Goal: Task Accomplishment & Management: Manage account settings

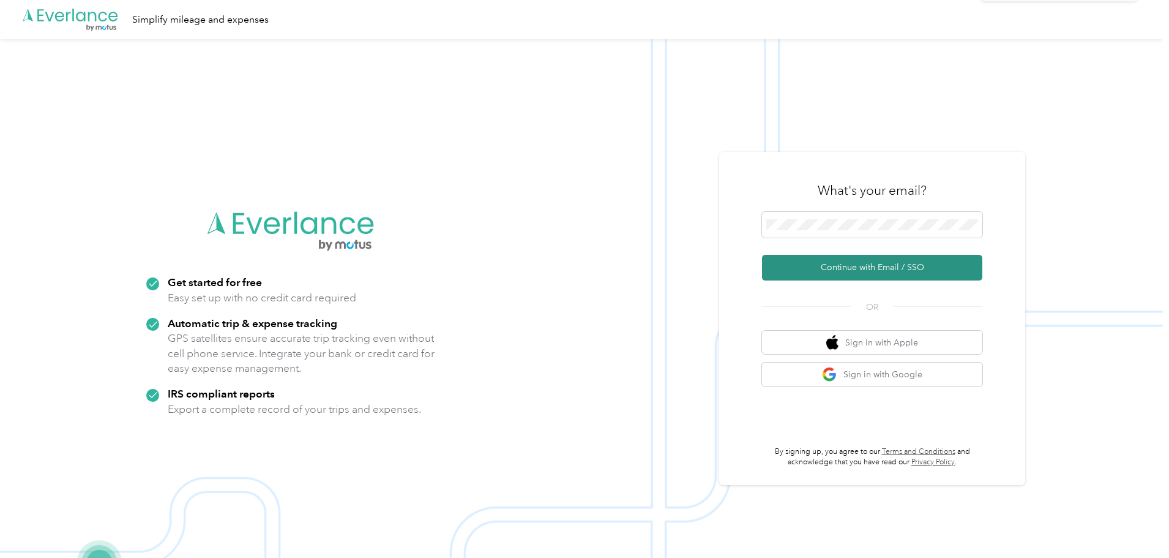
click at [877, 267] on button "Continue with Email / SSO" at bounding box center [872, 268] width 220 height 26
click at [866, 271] on button "Continue with Email / SSO" at bounding box center [872, 268] width 220 height 26
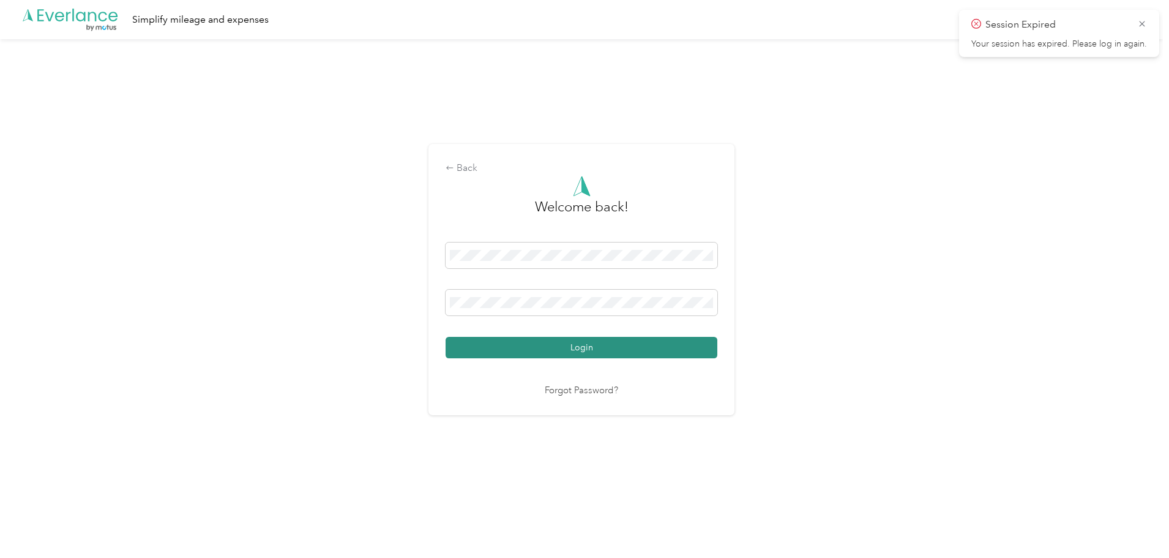
click at [588, 351] on button "Login" at bounding box center [582, 347] width 272 height 21
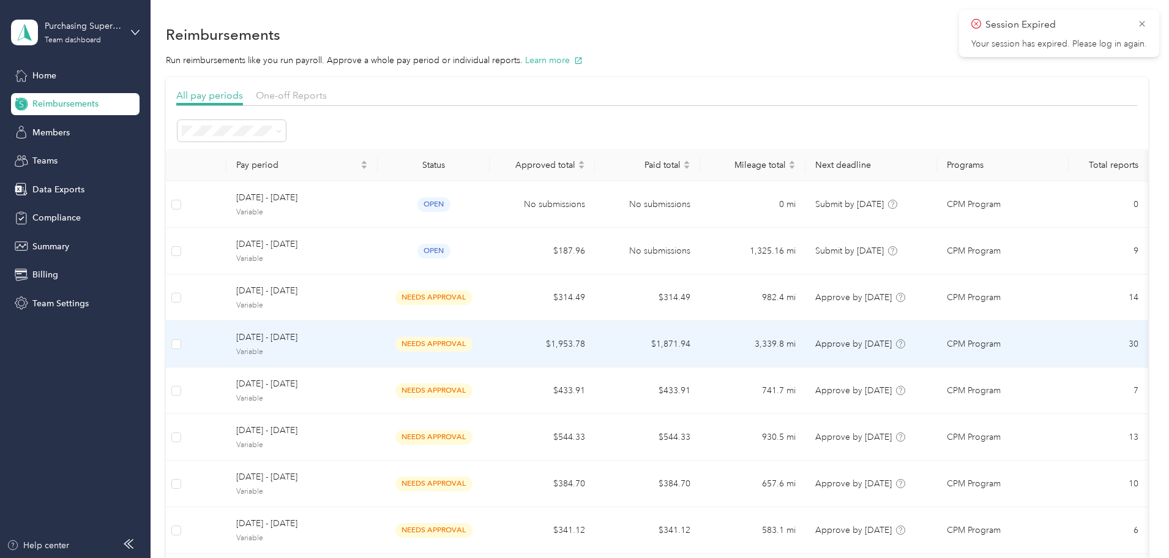
click at [368, 334] on span "[DATE] - [DATE]" at bounding box center [302, 337] width 132 height 13
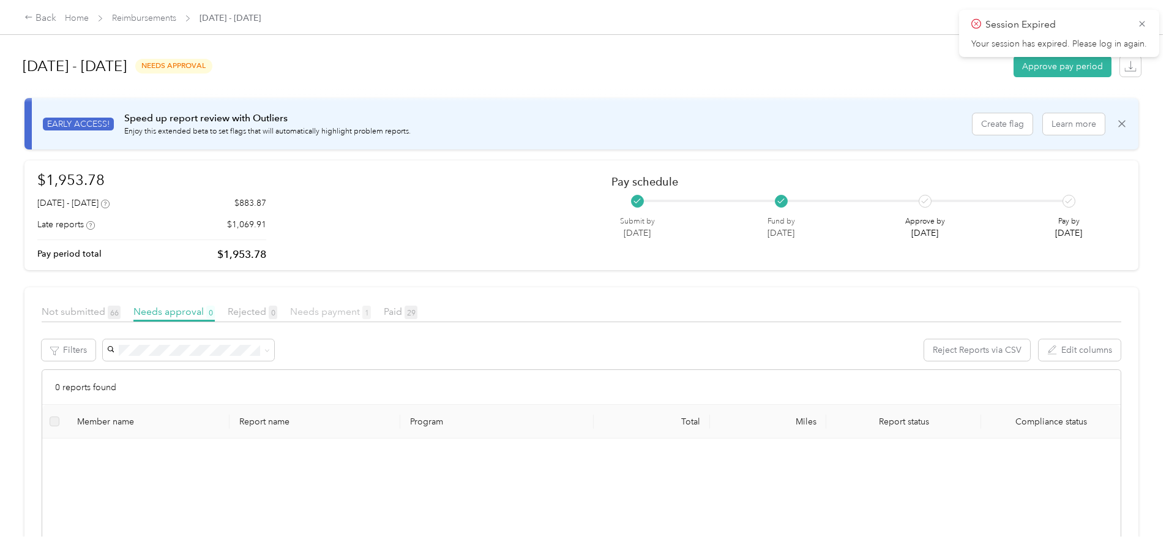
click at [371, 305] on span "Needs payment 1" at bounding box center [330, 311] width 81 height 12
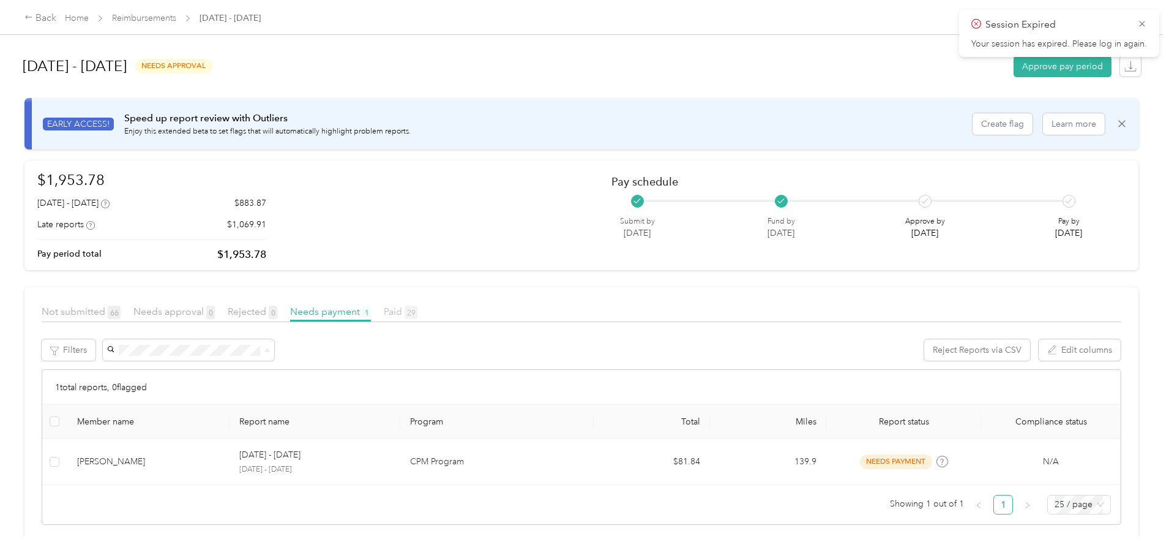
click at [418, 310] on span "Paid 29" at bounding box center [401, 311] width 34 height 12
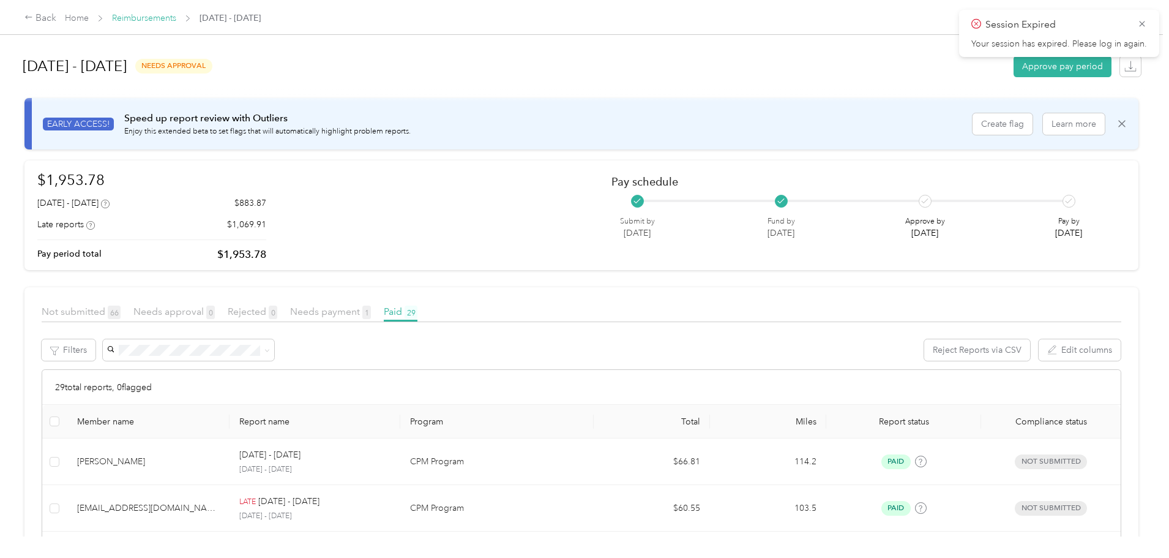
click at [176, 14] on link "Reimbursements" at bounding box center [144, 18] width 64 height 10
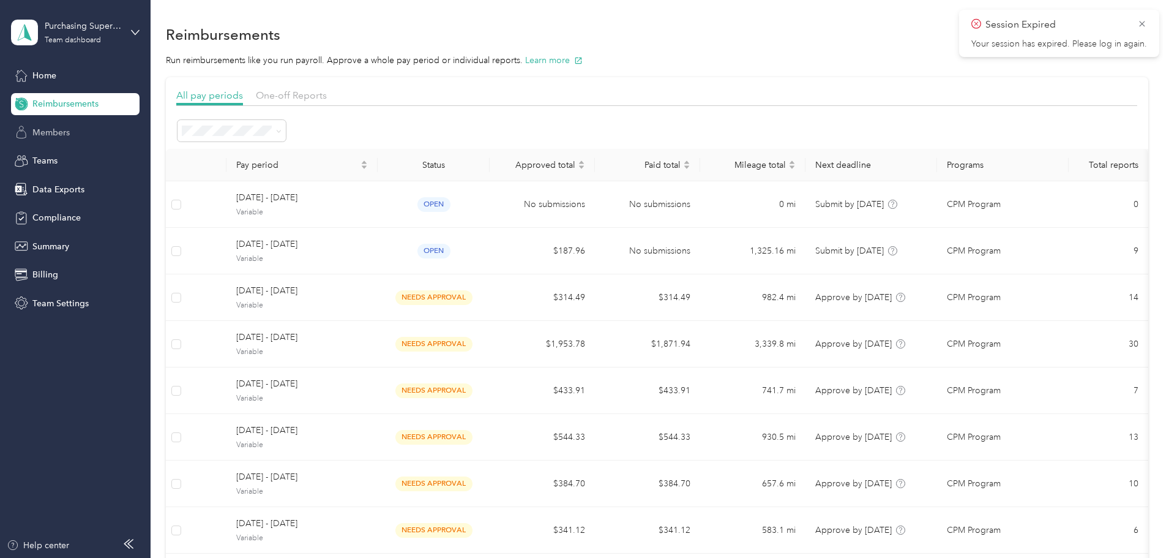
click at [78, 133] on div "Members" at bounding box center [75, 132] width 129 height 22
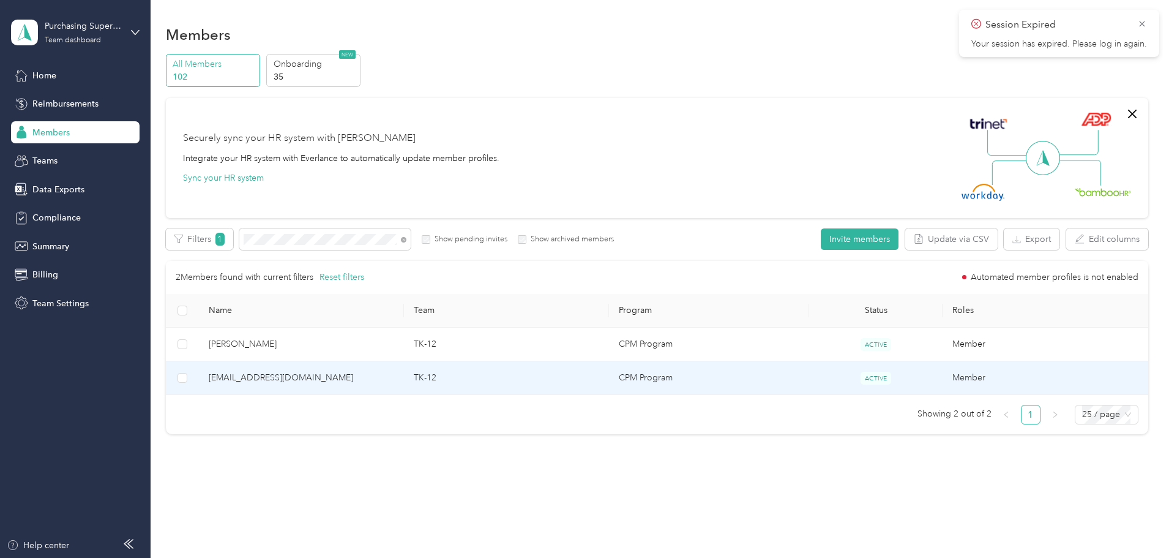
click at [394, 379] on span "[EMAIL_ADDRESS][DOMAIN_NAME]" at bounding box center [301, 377] width 185 height 13
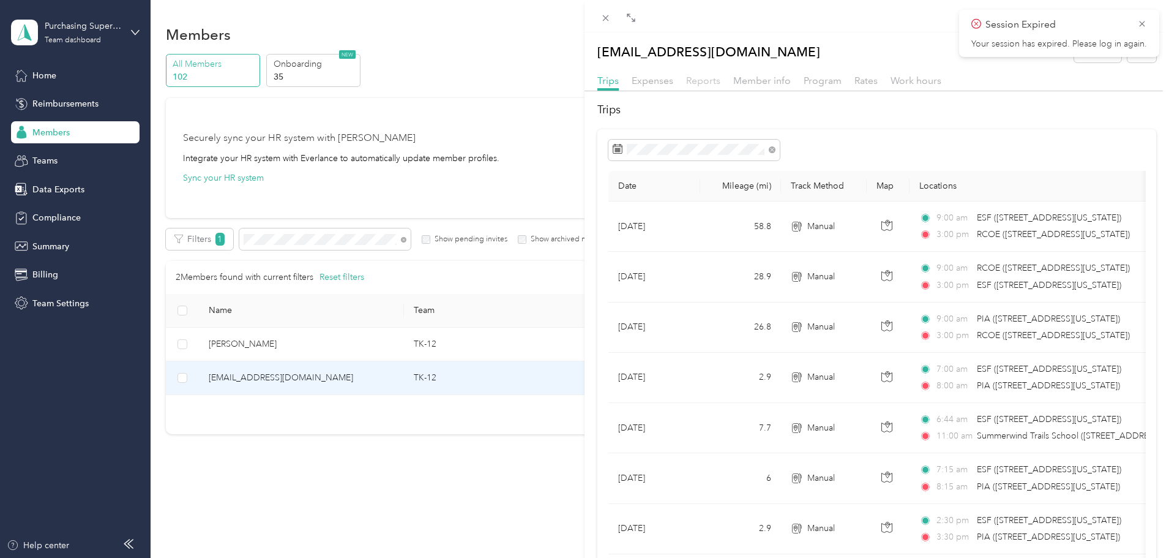
click at [706, 80] on span "Reports" at bounding box center [703, 81] width 34 height 12
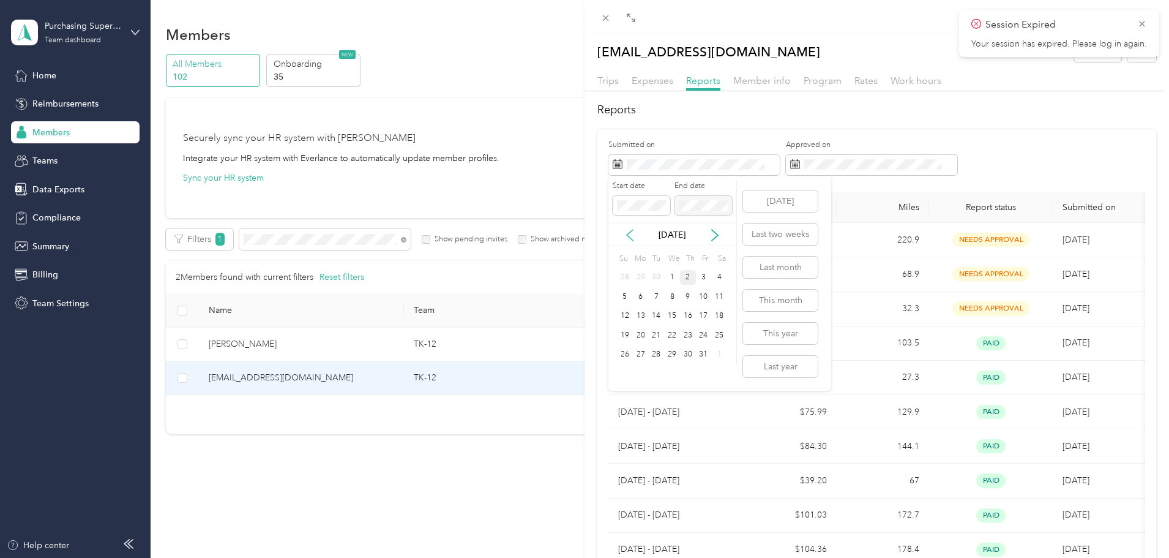
click at [629, 235] on icon at bounding box center [630, 235] width 12 height 12
click at [657, 275] on div "1" at bounding box center [656, 277] width 16 height 15
click at [786, 201] on button "[DATE]" at bounding box center [780, 200] width 75 height 21
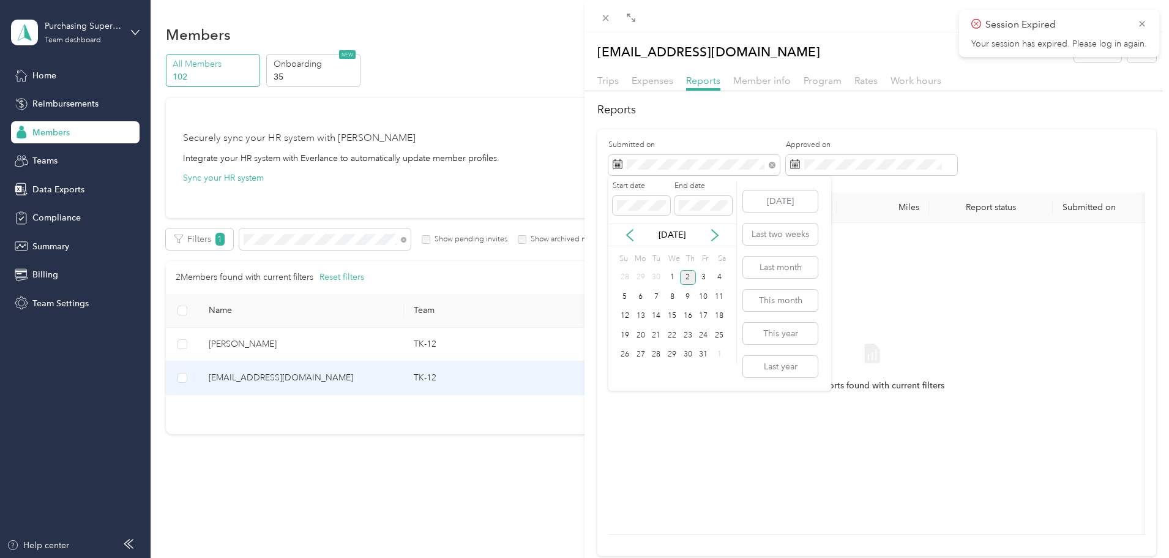
click at [629, 184] on label "Start date" at bounding box center [642, 186] width 58 height 11
click at [626, 234] on icon at bounding box center [630, 235] width 12 height 12
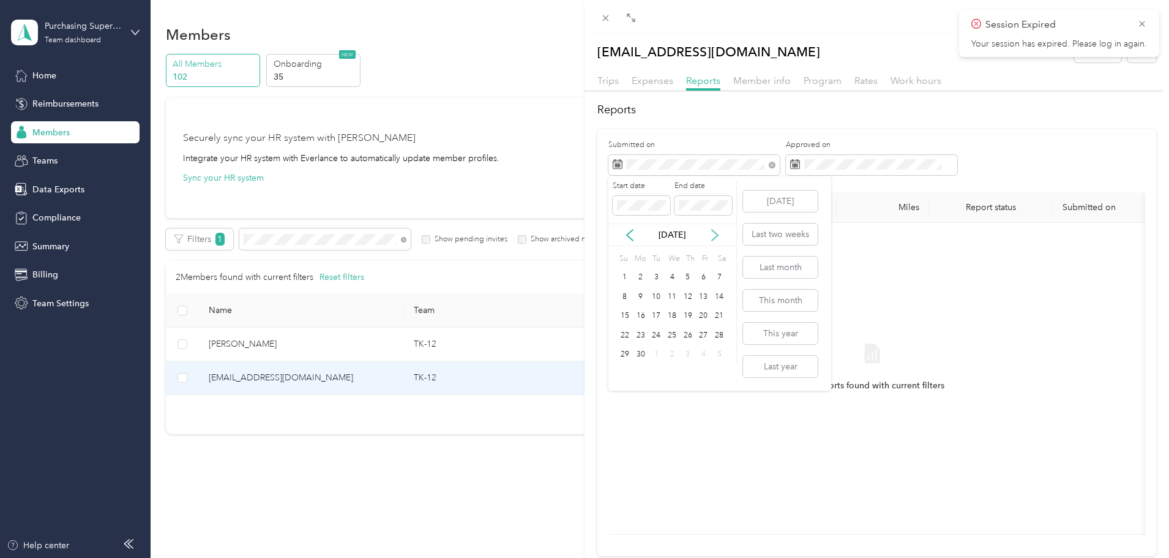
click at [716, 234] on icon at bounding box center [715, 235] width 6 height 11
click at [656, 273] on div "1" at bounding box center [656, 277] width 16 height 15
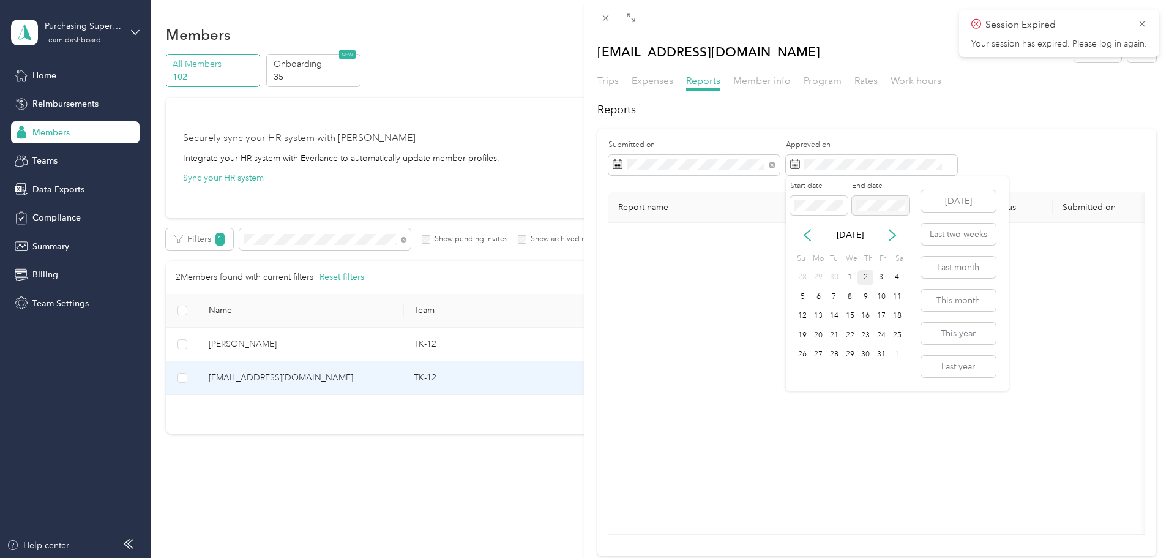
click at [866, 277] on div "2" at bounding box center [866, 277] width 16 height 15
click at [965, 201] on button "[DATE]" at bounding box center [958, 200] width 75 height 21
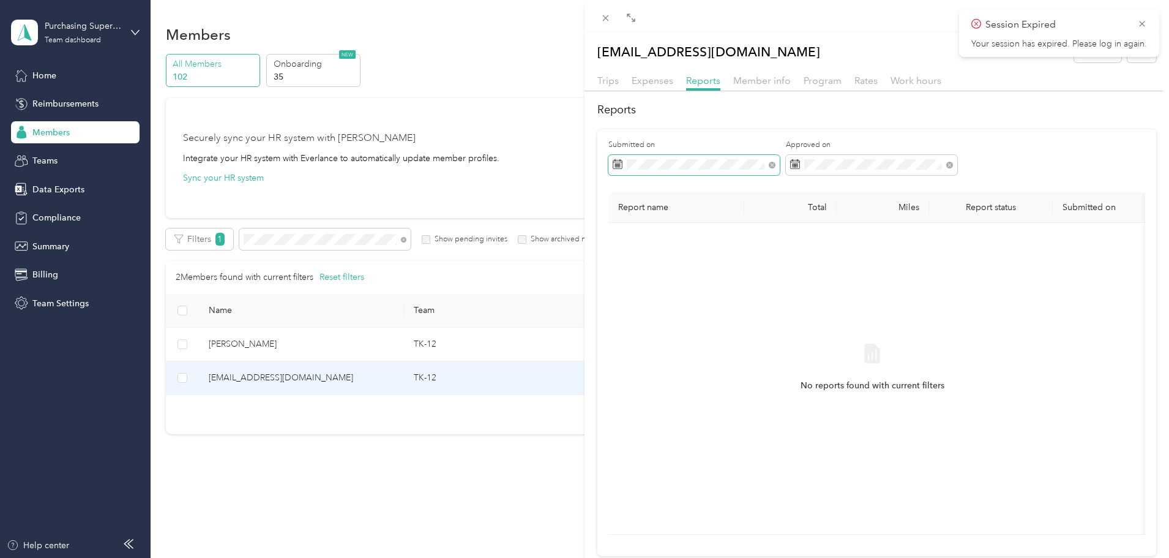
click at [722, 157] on span at bounding box center [693, 165] width 171 height 21
click at [632, 239] on icon at bounding box center [630, 235] width 6 height 11
click at [631, 239] on icon at bounding box center [630, 235] width 6 height 11
click at [659, 281] on div "1" at bounding box center [656, 277] width 16 height 15
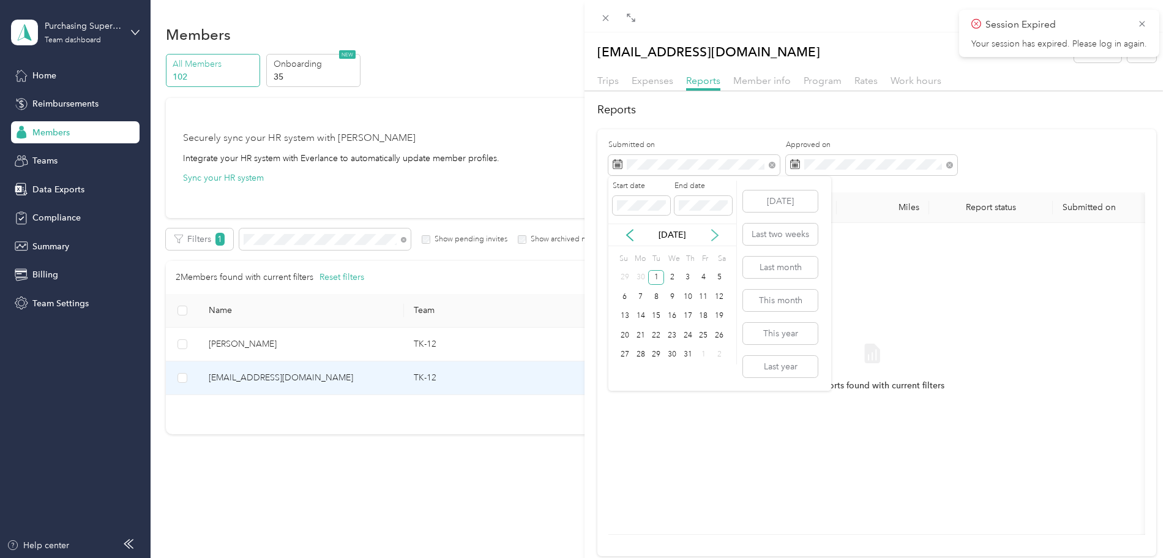
click at [718, 235] on icon at bounding box center [715, 235] width 6 height 11
click at [692, 275] on div "2" at bounding box center [688, 277] width 16 height 15
click at [628, 232] on icon at bounding box center [630, 235] width 12 height 12
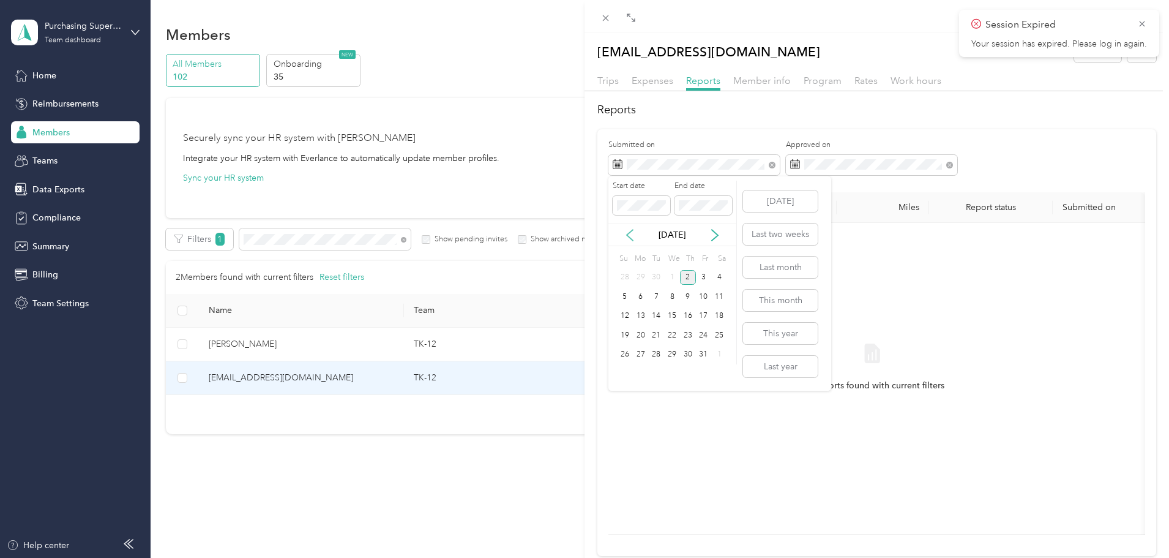
click at [628, 232] on icon at bounding box center [630, 235] width 12 height 12
click at [655, 277] on div "1" at bounding box center [656, 277] width 16 height 15
click at [648, 211] on span at bounding box center [642, 206] width 58 height 20
click at [628, 233] on icon at bounding box center [630, 235] width 6 height 11
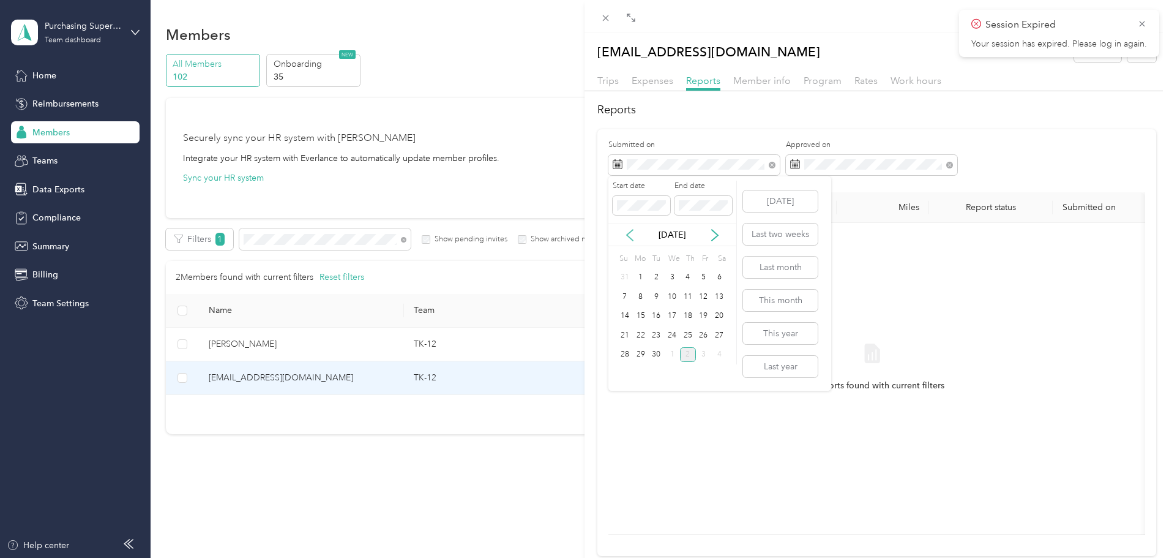
click at [628, 233] on icon at bounding box center [630, 235] width 6 height 11
click at [656, 278] on div "1" at bounding box center [656, 277] width 16 height 15
click at [657, 279] on div "1" at bounding box center [656, 277] width 16 height 15
click at [657, 277] on div "1" at bounding box center [656, 277] width 16 height 15
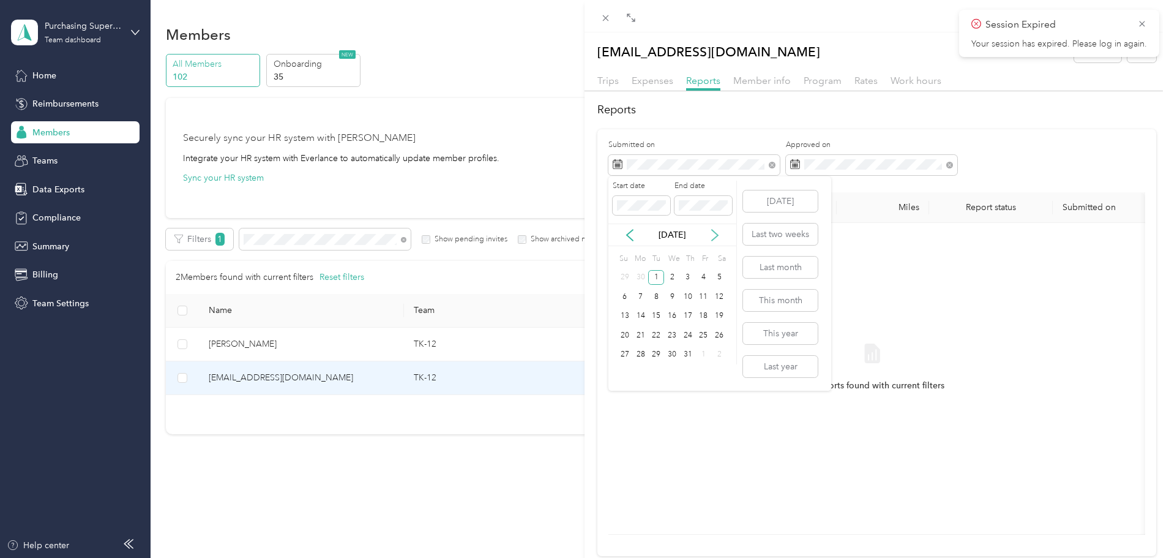
click at [715, 239] on icon at bounding box center [715, 235] width 12 height 12
click at [687, 279] on div "2" at bounding box center [688, 277] width 16 height 15
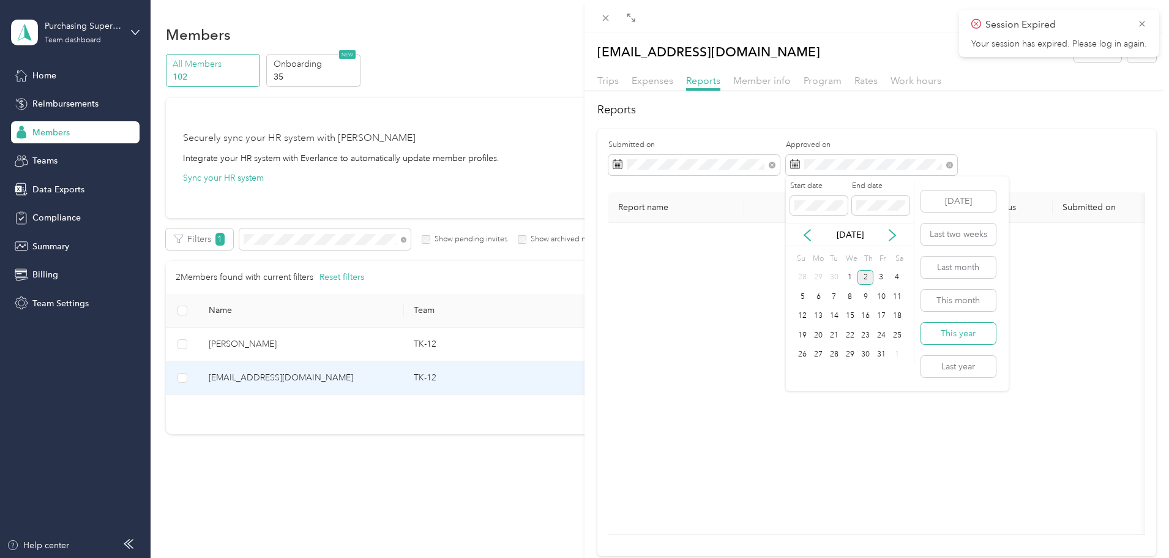
click at [976, 332] on button "This year" at bounding box center [958, 333] width 75 height 21
